Goal: Learn about a topic

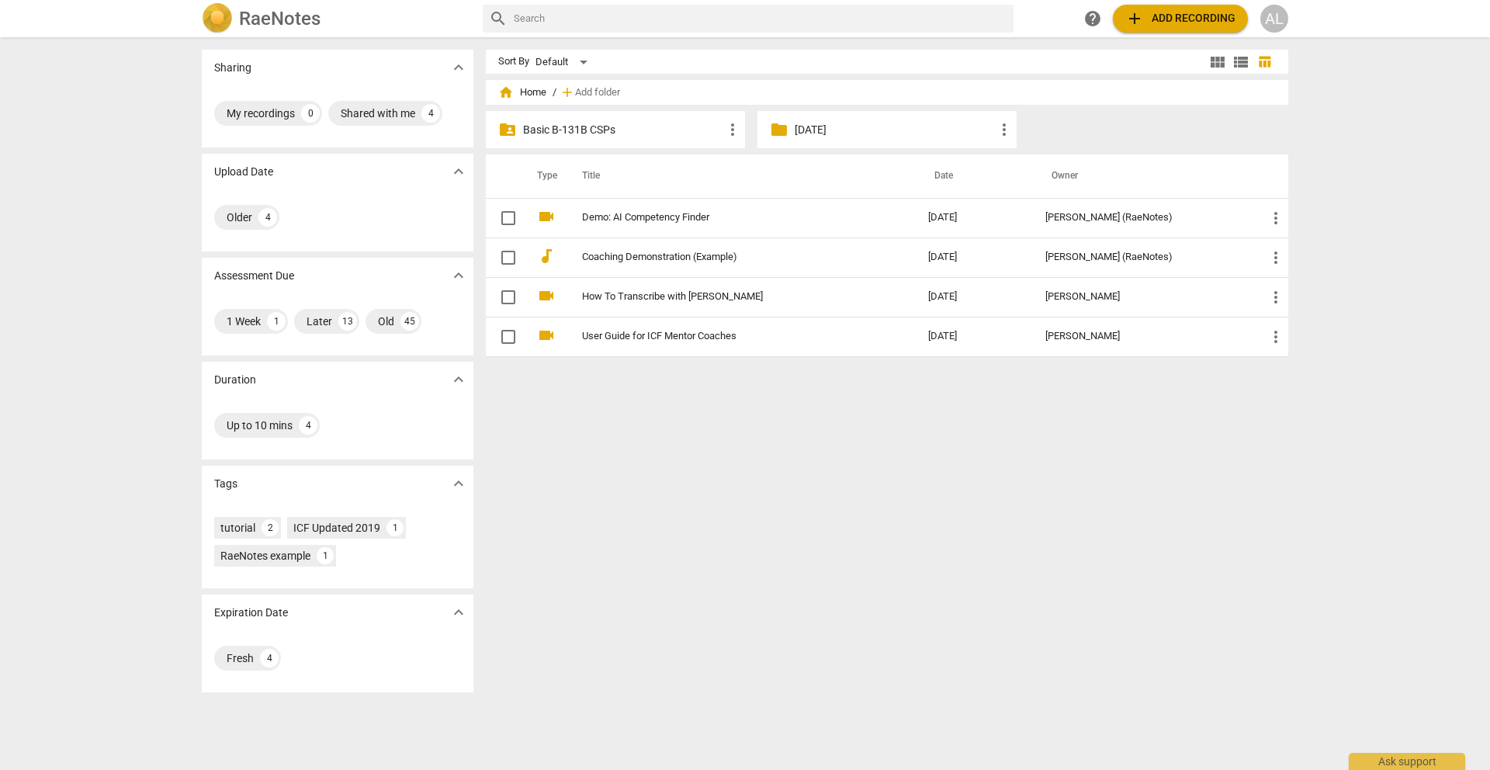
click at [611, 128] on p "Basic B-131B CSPs" at bounding box center [623, 130] width 200 height 16
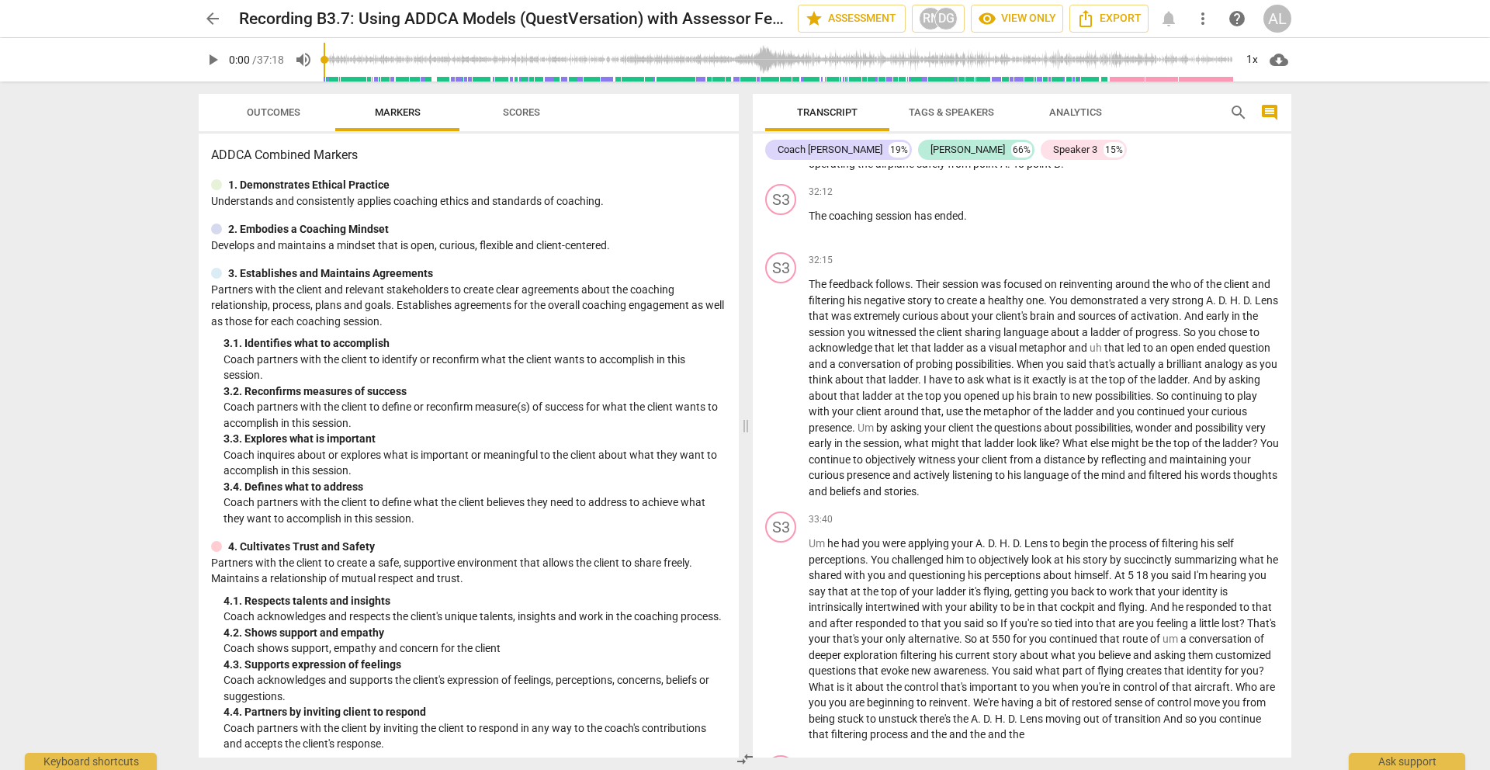
scroll to position [9915, 0]
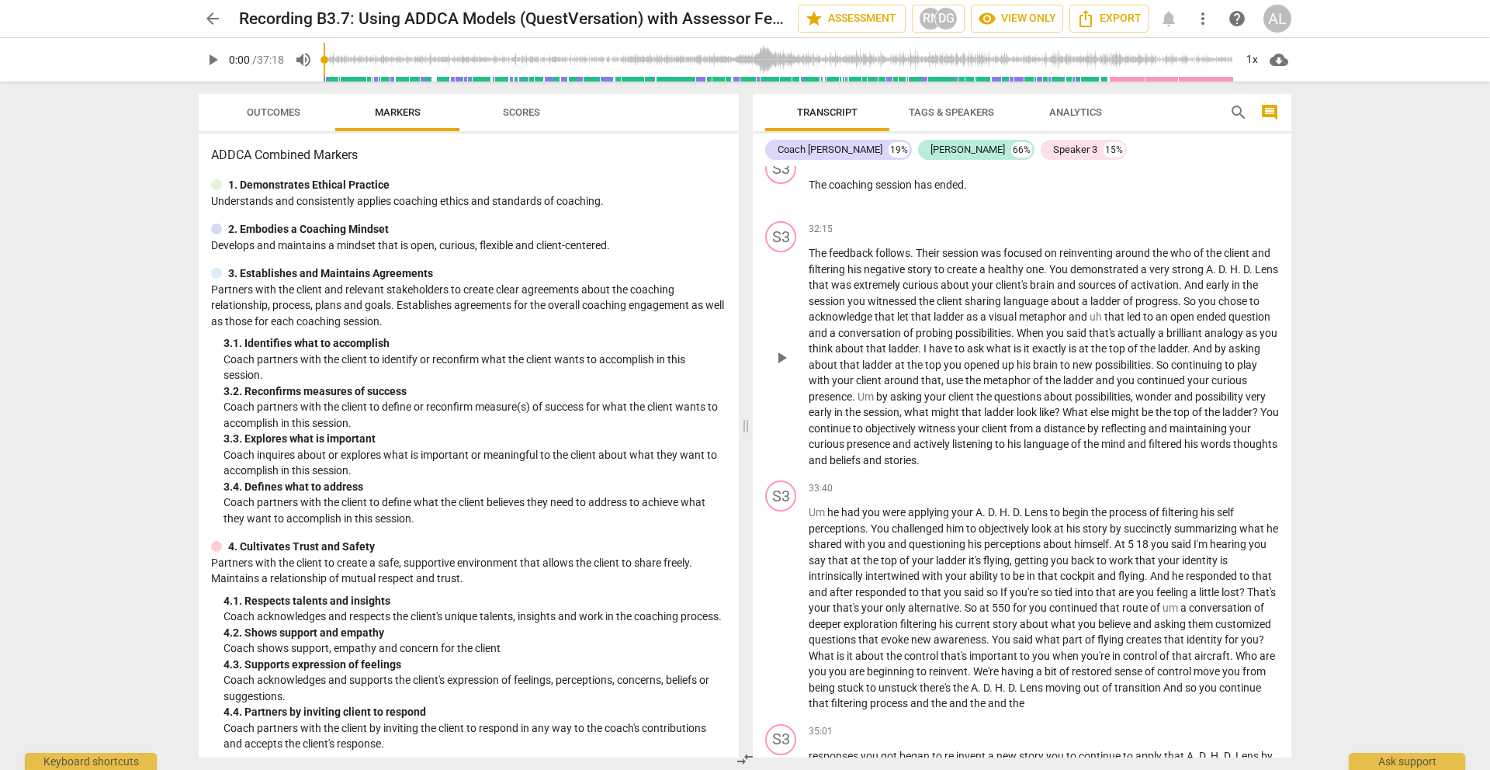
click at [780, 367] on span "play_arrow" at bounding box center [781, 357] width 19 height 19
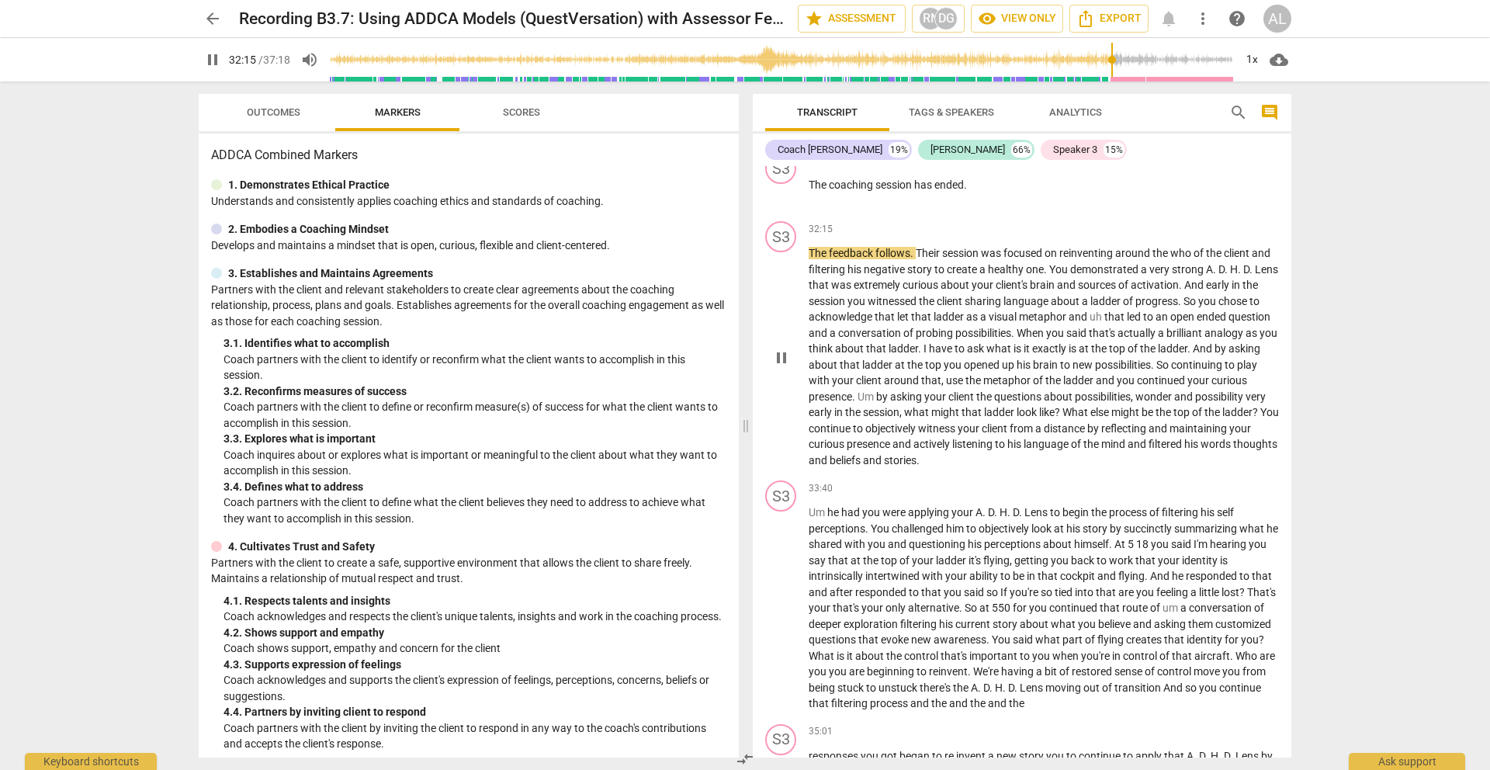
click at [780, 367] on span "pause" at bounding box center [781, 357] width 19 height 19
click at [780, 367] on span "play_arrow" at bounding box center [781, 357] width 19 height 19
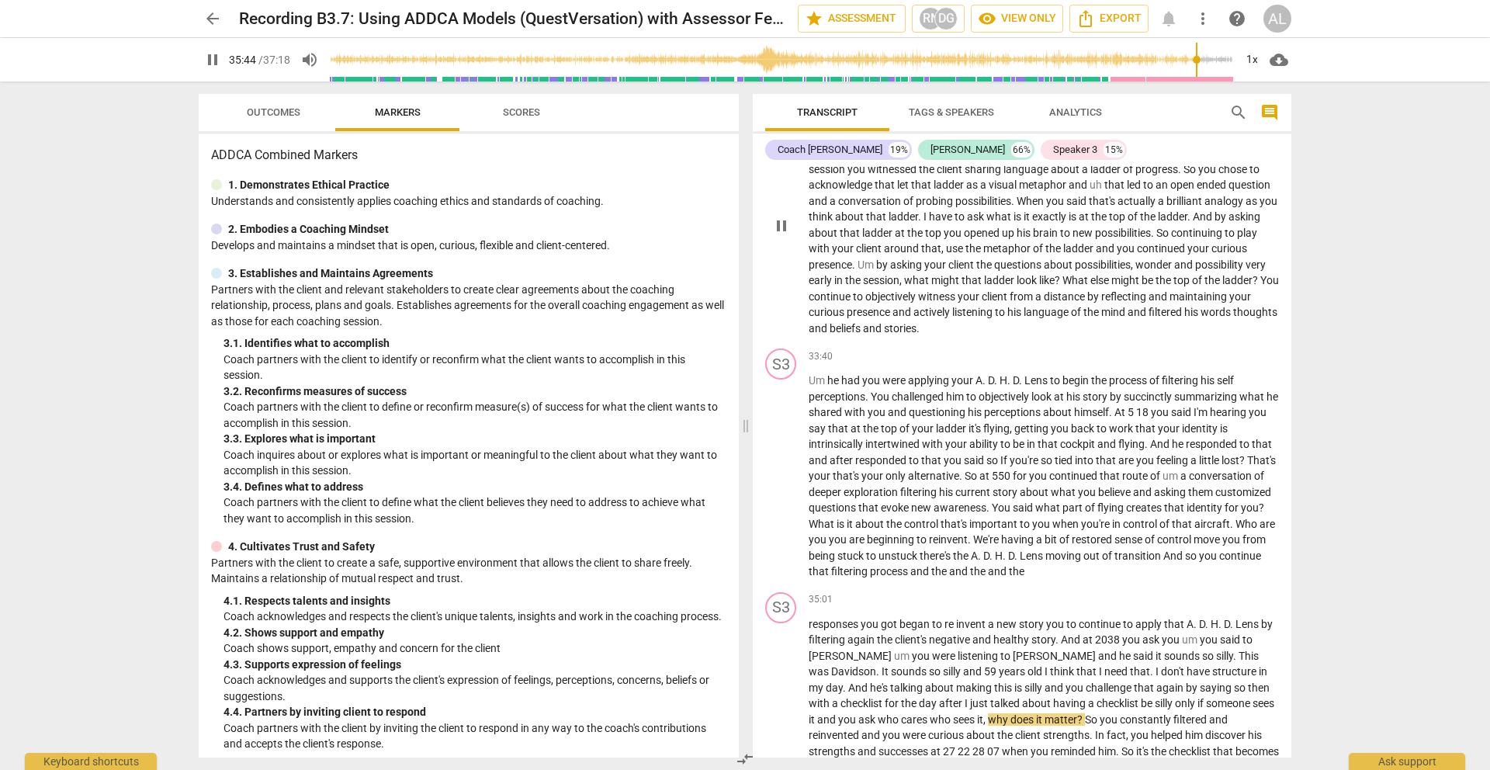
scroll to position [10419, 0]
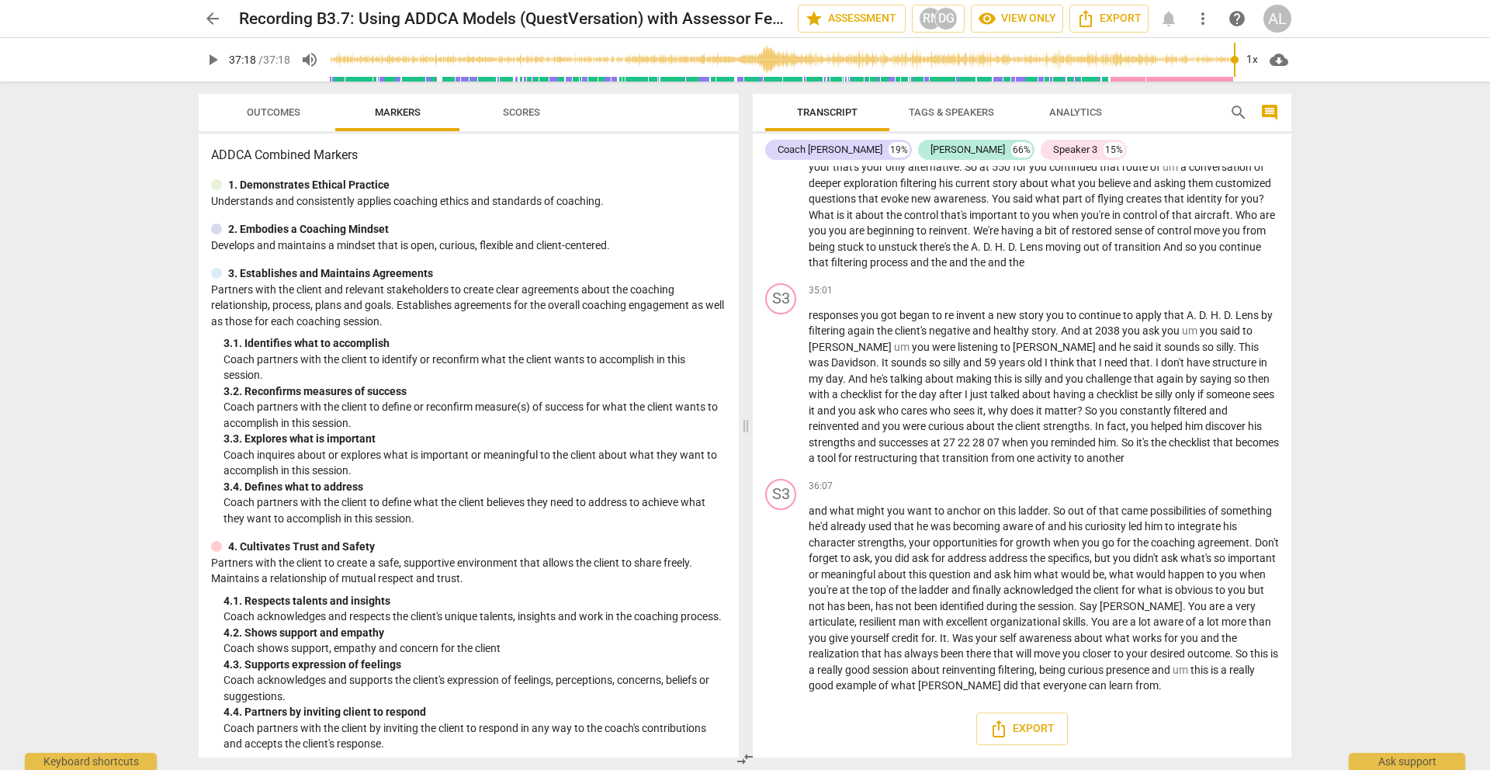
type input "2238"
